Goal: Entertainment & Leisure: Consume media (video, audio)

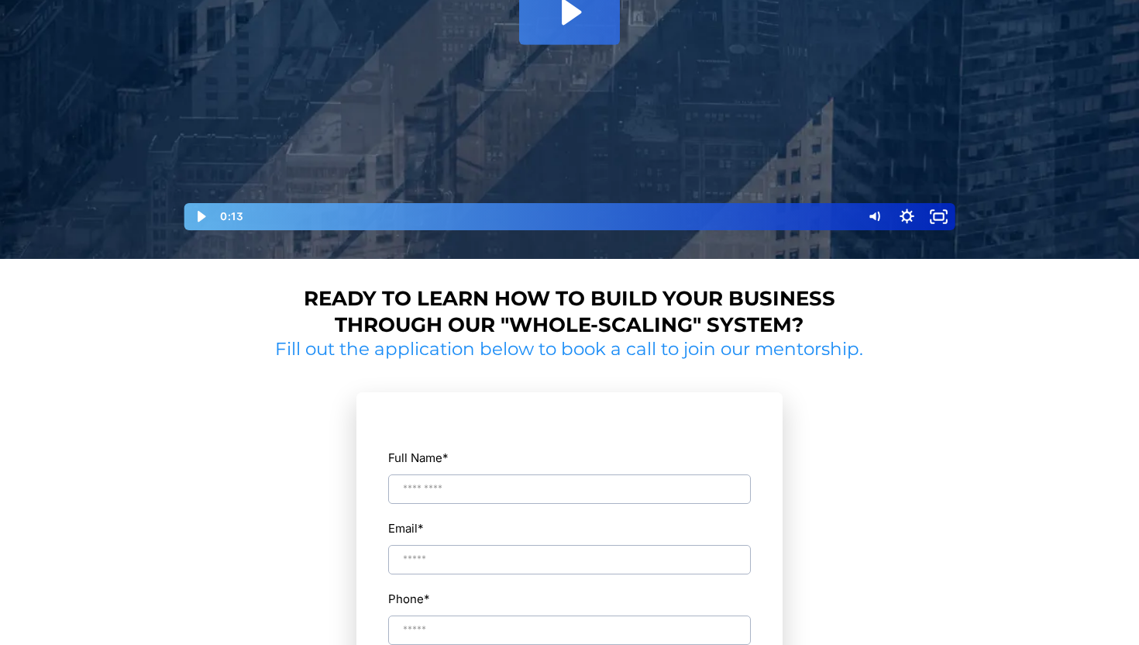
scroll to position [289, 0]
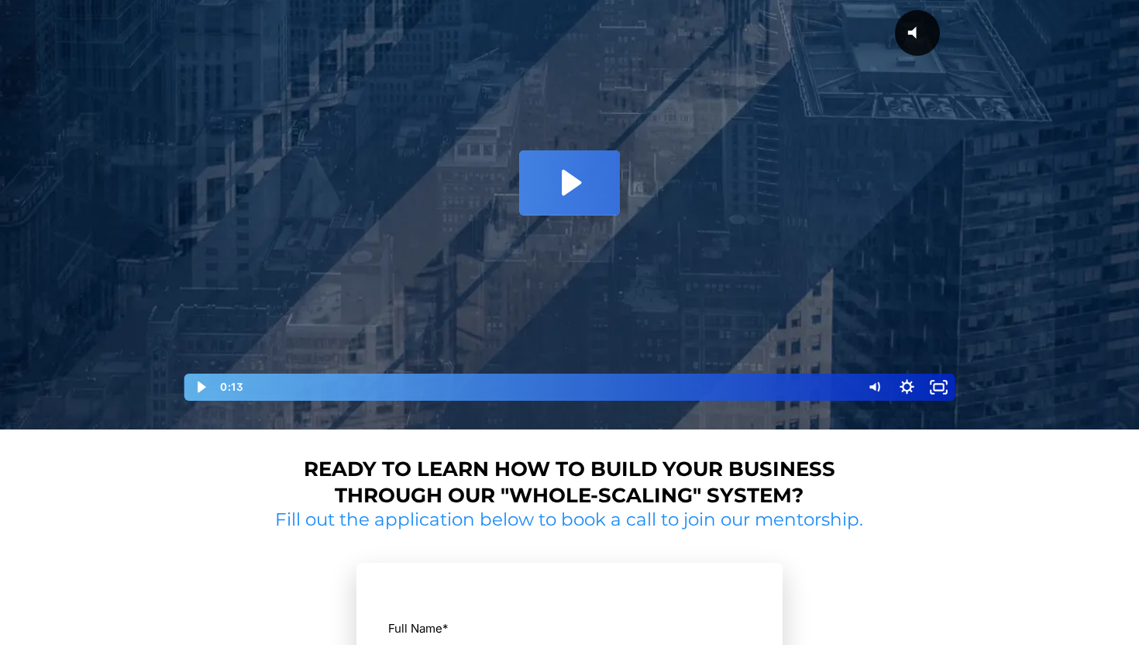
click at [570, 180] on icon "Play Video: David Choi - Whole-Scaling VSL V.2 (short)" at bounding box center [571, 183] width 19 height 26
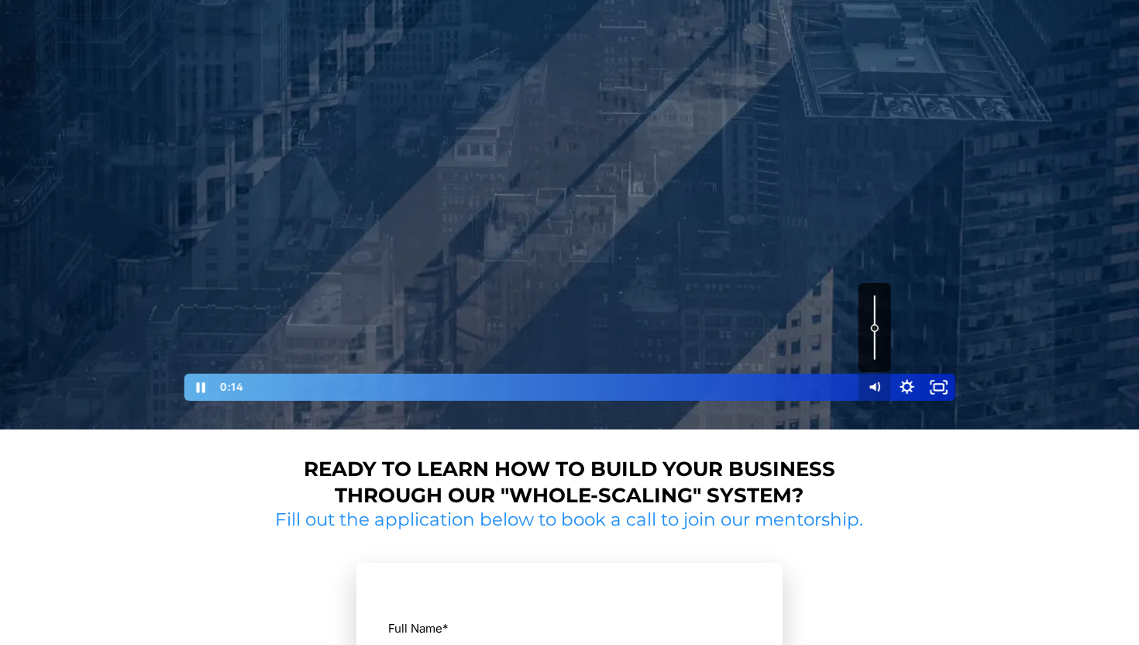
click at [869, 384] on icon "Mute" at bounding box center [875, 387] width 33 height 27
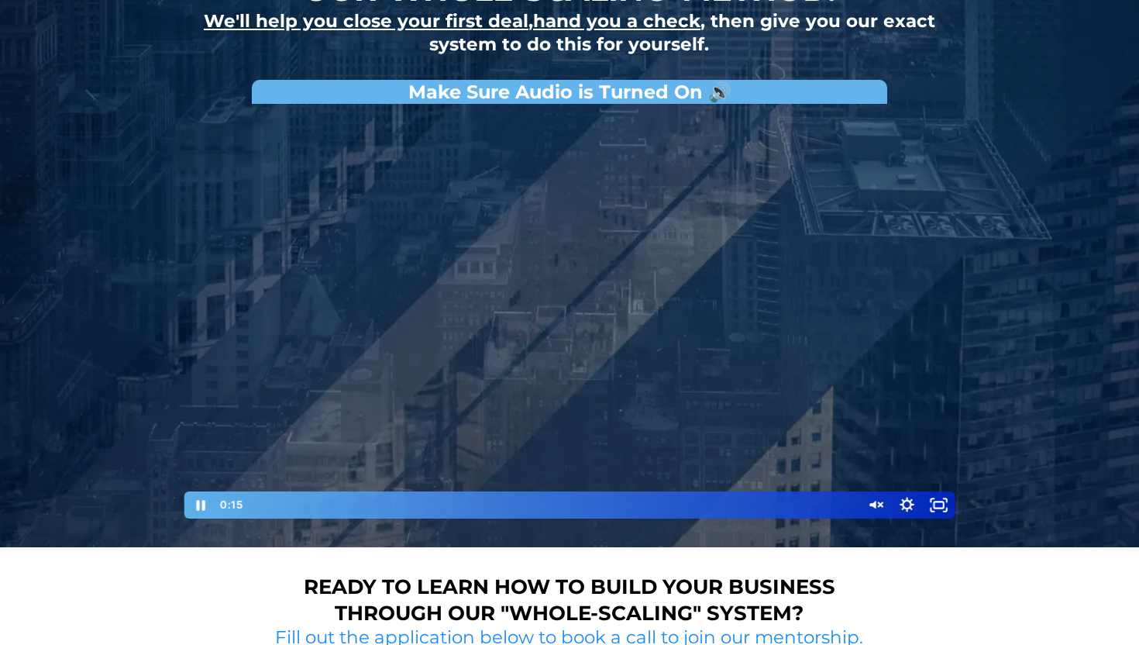
scroll to position [125, 0]
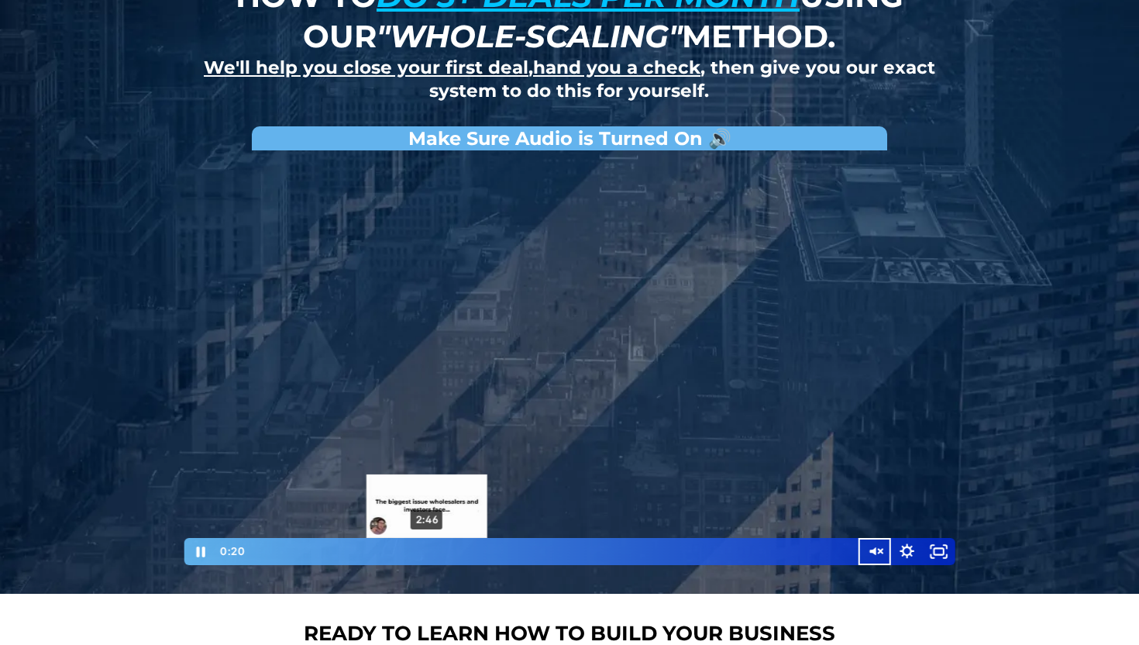
click at [427, 548] on div "2:46" at bounding box center [552, 551] width 597 height 27
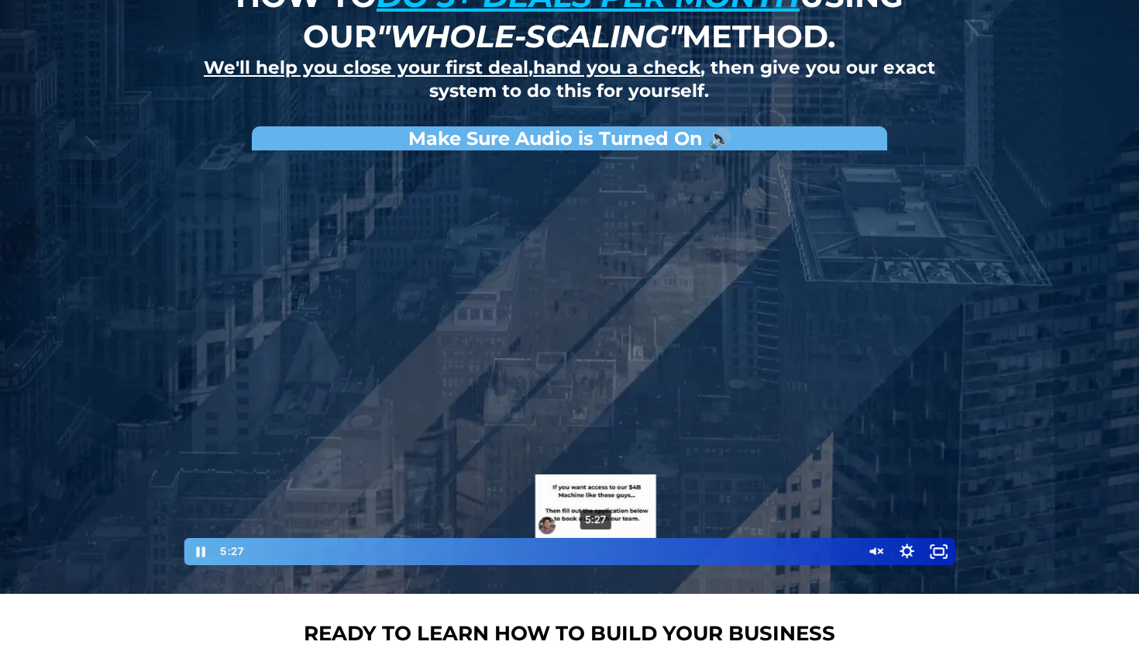
click at [596, 549] on div "5:27" at bounding box center [552, 551] width 597 height 27
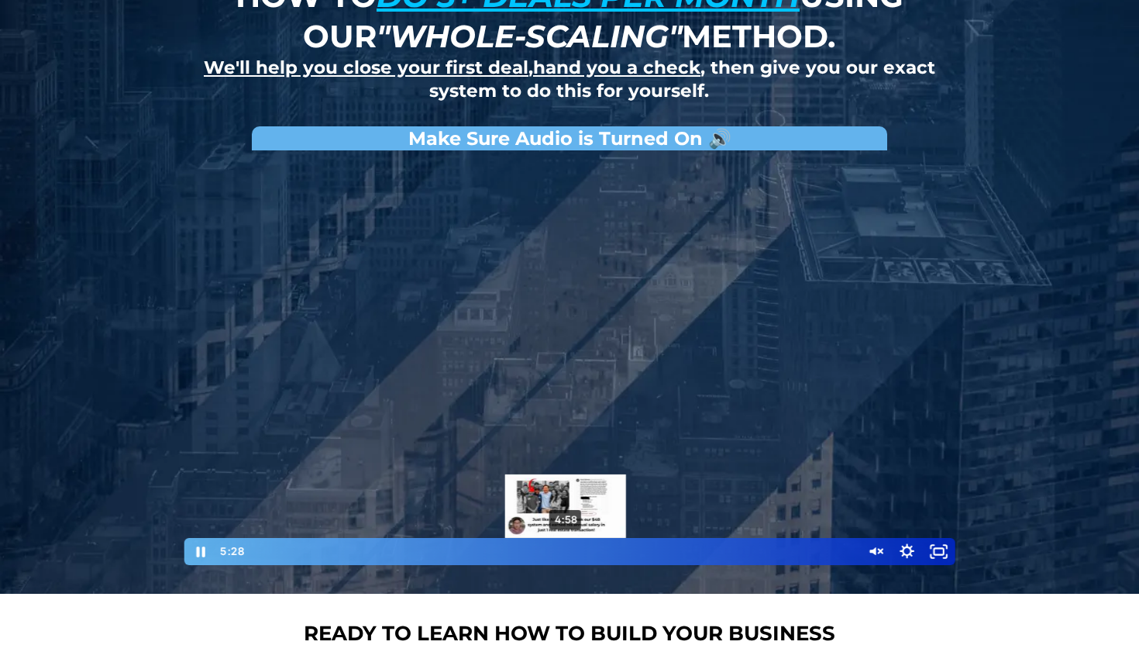
click at [567, 549] on div "4:58" at bounding box center [552, 551] width 597 height 27
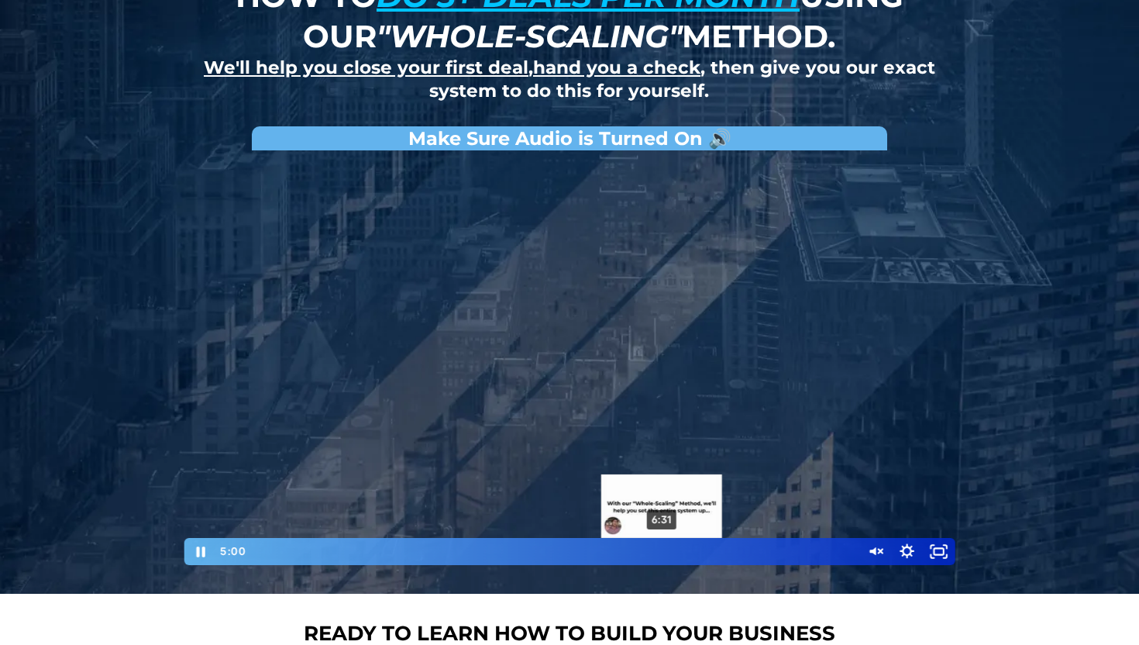
click at [678, 549] on div "6:31" at bounding box center [552, 551] width 597 height 27
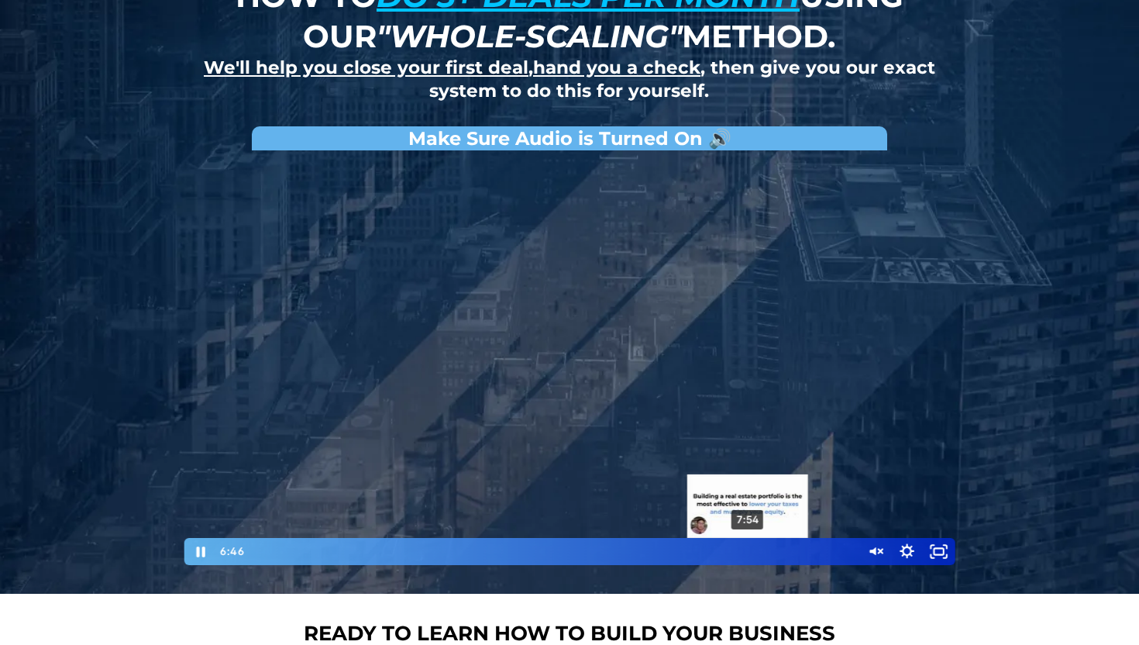
click at [749, 547] on div "7:54" at bounding box center [552, 551] width 597 height 27
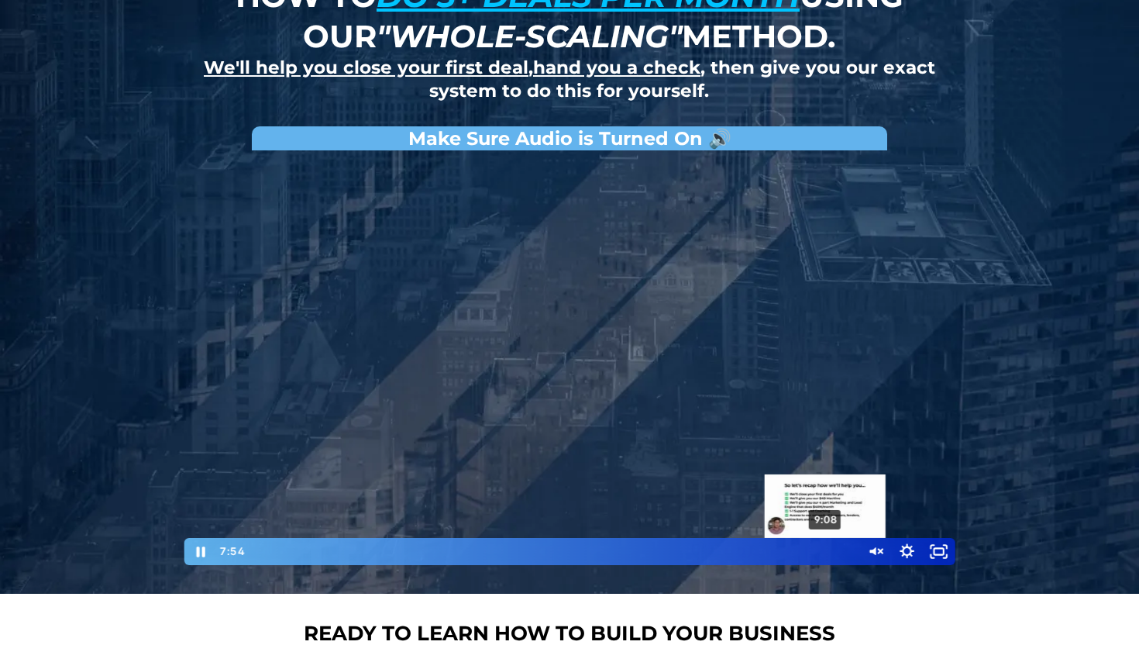
click at [826, 553] on div "9:08" at bounding box center [552, 551] width 597 height 27
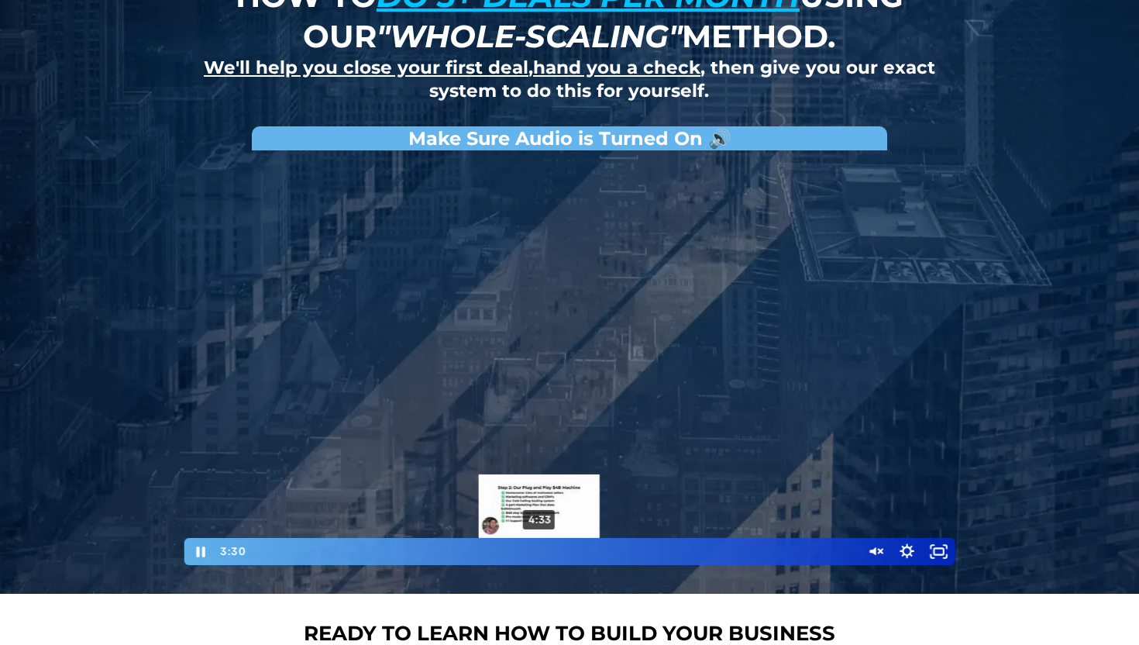
click at [540, 546] on div "4:33" at bounding box center [552, 551] width 597 height 27
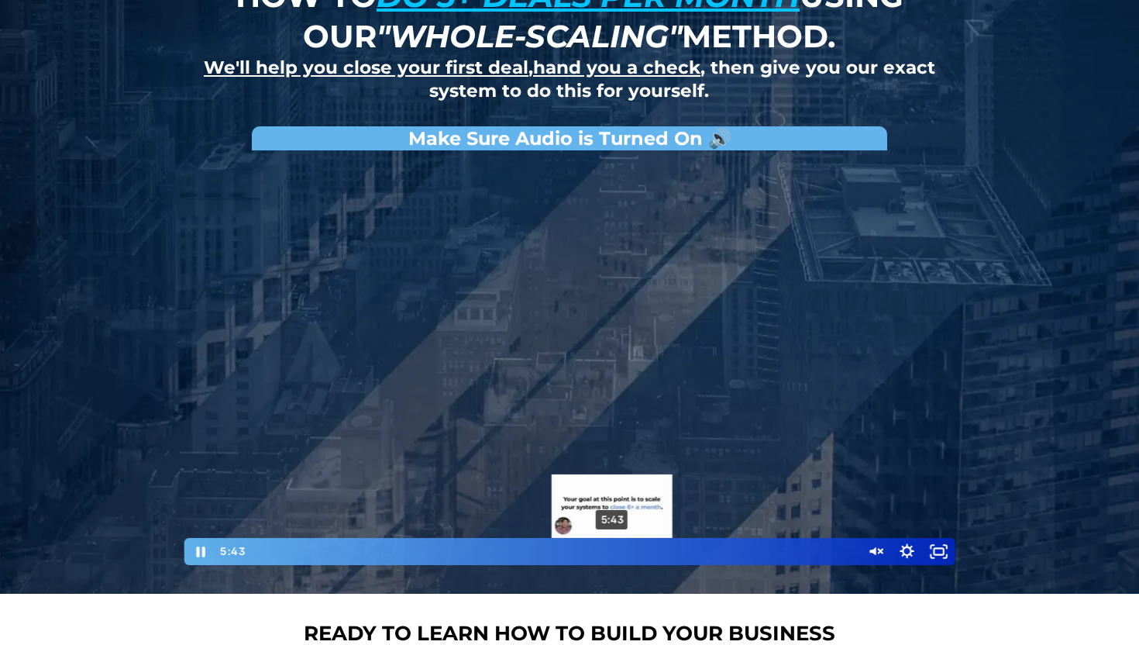
click at [612, 549] on div "5:43" at bounding box center [552, 551] width 597 height 27
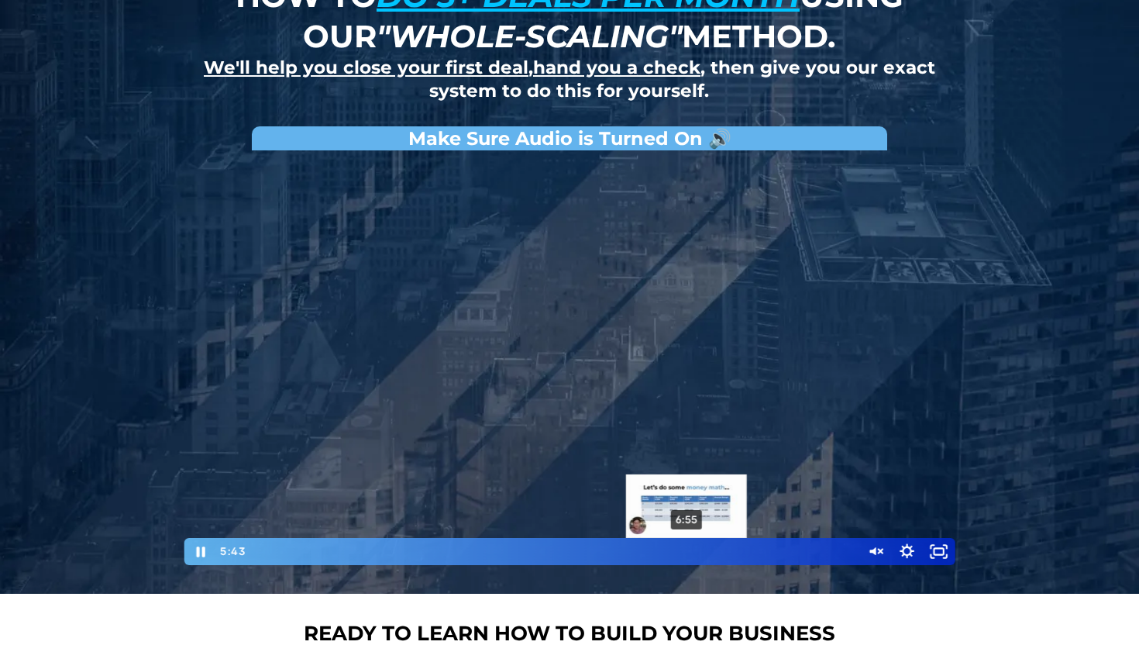
click at [688, 548] on div "6:55" at bounding box center [552, 551] width 597 height 27
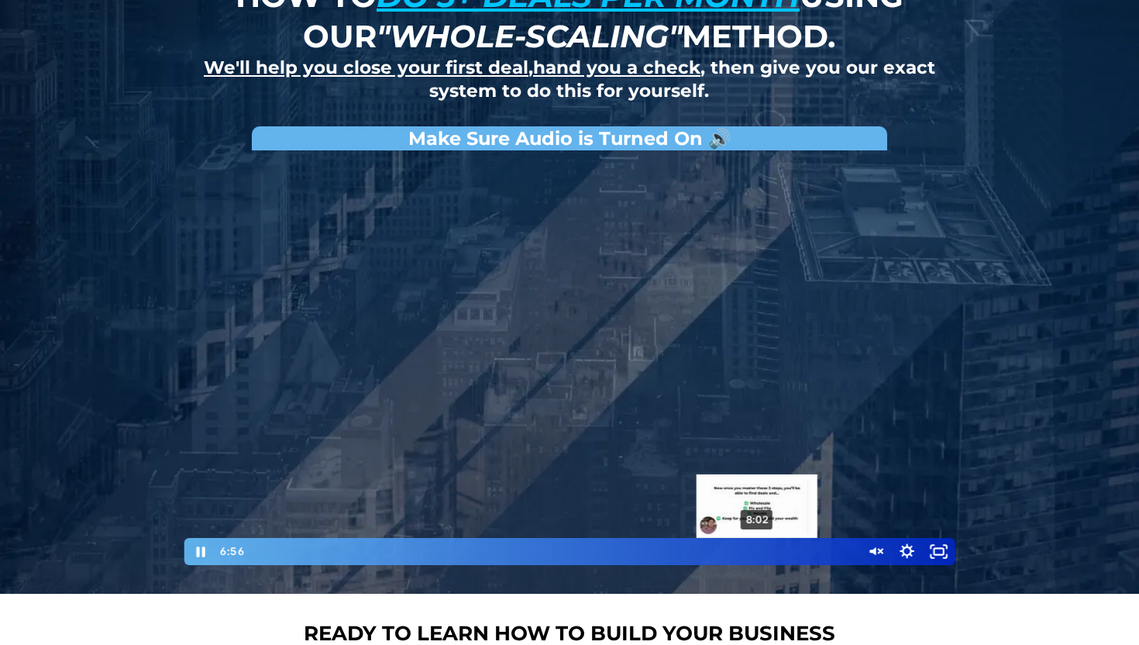
click at [759, 547] on div "8:02" at bounding box center [552, 551] width 597 height 27
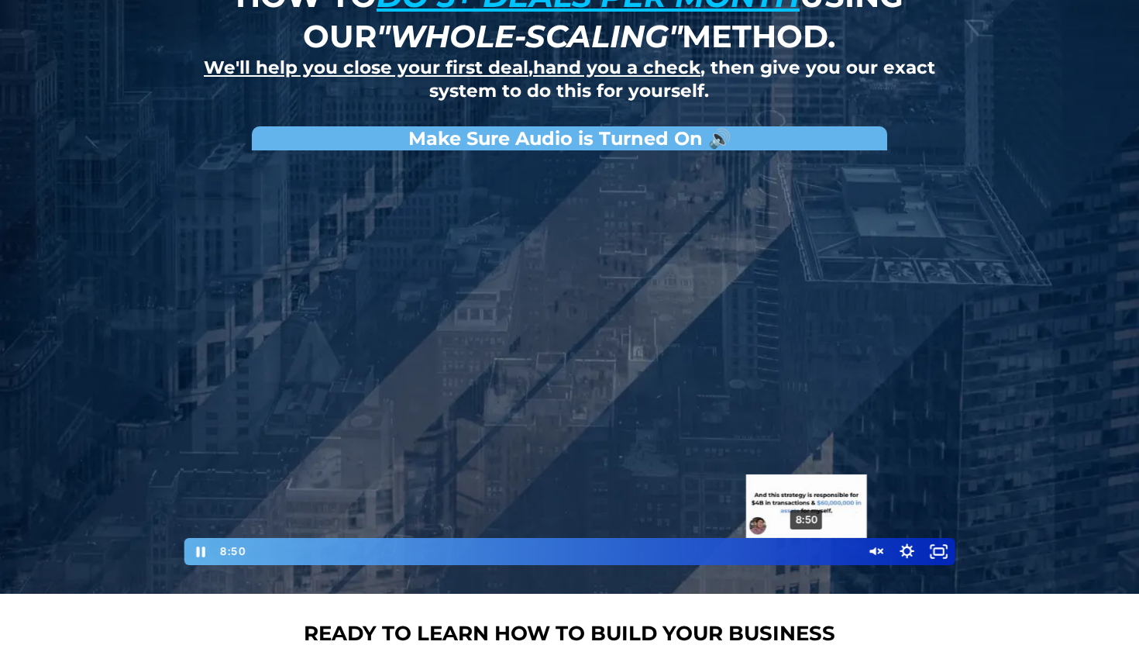
click at [808, 549] on div "8:50" at bounding box center [552, 551] width 597 height 27
